Goal: Information Seeking & Learning: Learn about a topic

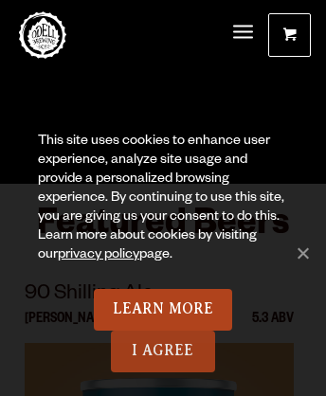
click at [163, 351] on link "I Agree" at bounding box center [163, 352] width 104 height 42
